Goal: Task Accomplishment & Management: Manage account settings

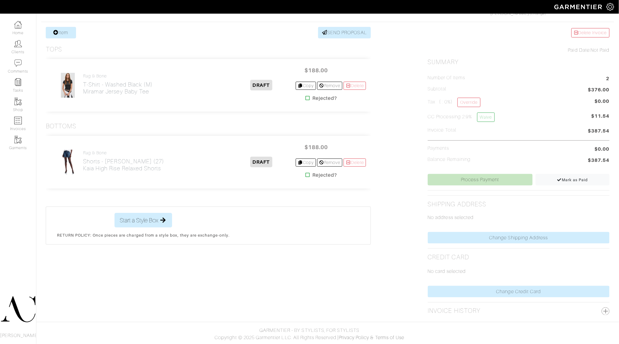
scroll to position [111, 0]
click at [305, 159] on link "Copy" at bounding box center [305, 163] width 20 height 8
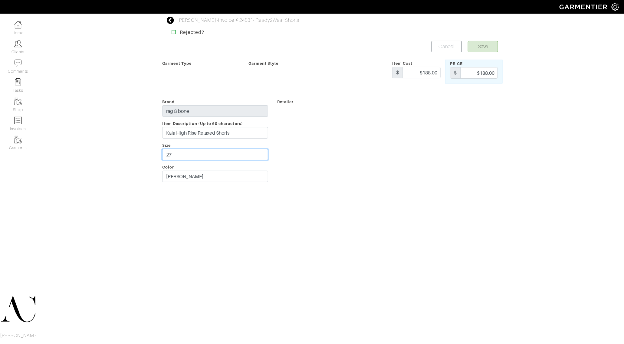
click at [197, 153] on input "27" at bounding box center [215, 155] width 106 height 12
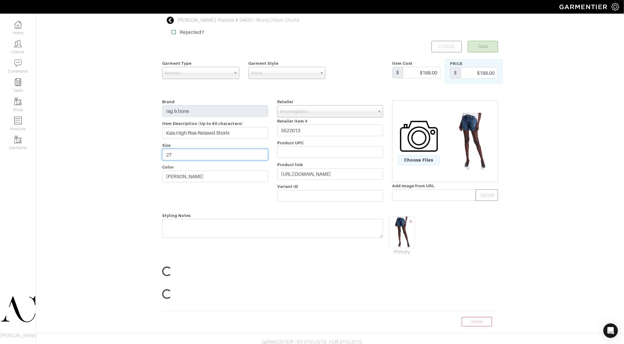
click at [197, 153] on input "27" at bounding box center [215, 155] width 106 height 12
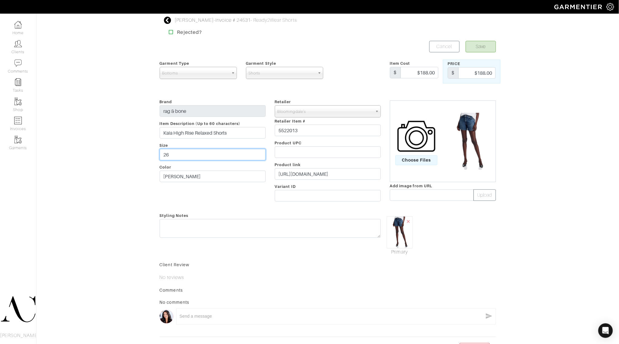
type input "26"
click at [491, 49] on button "Save" at bounding box center [480, 47] width 30 height 12
